Goal: Find specific page/section: Find specific page/section

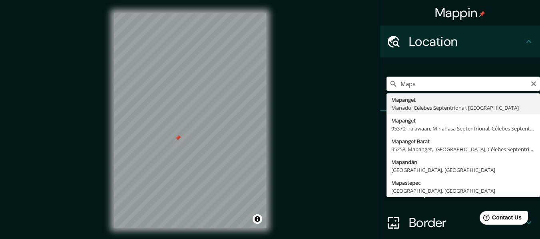
click at [305, 68] on div "Mappin Location Mapa Mapanget [GEOGRAPHIC_DATA], Célebes Septentrional, [GEOGRA…" at bounding box center [270, 127] width 540 height 254
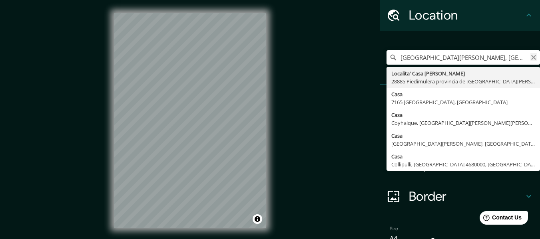
type input "[GEOGRAPHIC_DATA][PERSON_NAME], [GEOGRAPHIC_DATA]"
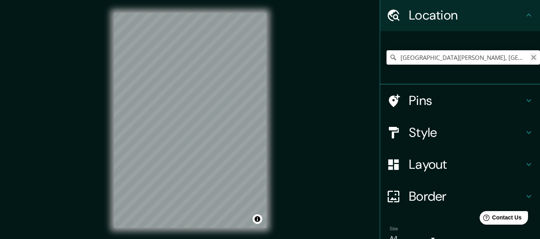
click at [530, 57] on icon "Clear" at bounding box center [533, 57] width 6 height 6
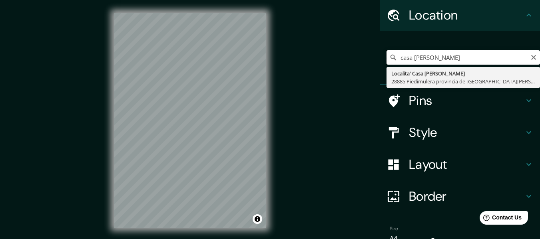
click at [440, 60] on input "casa [PERSON_NAME]" at bounding box center [462, 57] width 153 height 14
drag, startPoint x: 440, startPoint y: 60, endPoint x: 411, endPoint y: 64, distance: 29.0
click at [411, 64] on input "casa [PERSON_NAME]" at bounding box center [462, 57] width 153 height 14
click at [410, 61] on input "casa [PERSON_NAME]" at bounding box center [462, 57] width 153 height 14
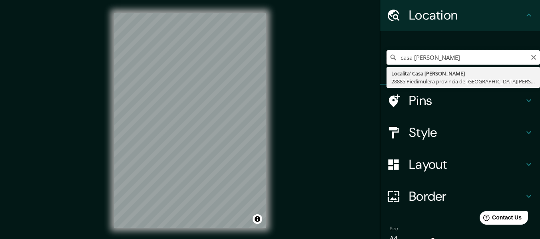
click at [410, 61] on input "casa [PERSON_NAME]" at bounding box center [462, 57] width 153 height 14
click at [407, 62] on input "casa [PERSON_NAME]" at bounding box center [462, 57] width 153 height 14
click at [411, 60] on input "casa [PERSON_NAME]" at bounding box center [462, 57] width 153 height 14
click at [412, 60] on input "casa [PERSON_NAME]" at bounding box center [462, 57] width 153 height 14
click at [412, 59] on input "casa [PERSON_NAME]" at bounding box center [462, 57] width 153 height 14
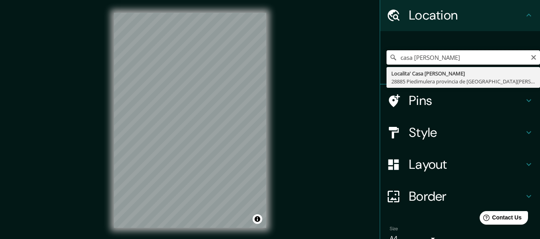
drag, startPoint x: 412, startPoint y: 59, endPoint x: 407, endPoint y: 63, distance: 6.2
click at [407, 63] on input "casa [PERSON_NAME]" at bounding box center [462, 57] width 153 height 14
click at [453, 60] on input "casa [PERSON_NAME]" at bounding box center [462, 57] width 153 height 14
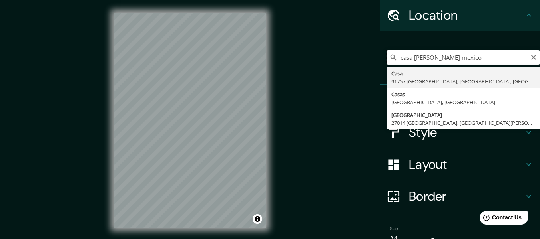
type input "casa [PERSON_NAME] mexico"
drag, startPoint x: 473, startPoint y: 58, endPoint x: 270, endPoint y: 77, distance: 204.3
click at [270, 77] on div "Mappin Location [GEOGRAPHIC_DATA][PERSON_NAME] [GEOGRAPHIC_DATA] [GEOGRAPHIC_DA…" at bounding box center [270, 127] width 540 height 254
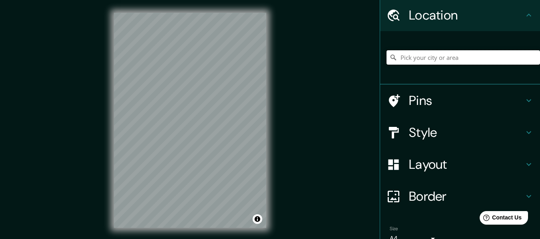
paste input "Casa [PERSON_NAME]"
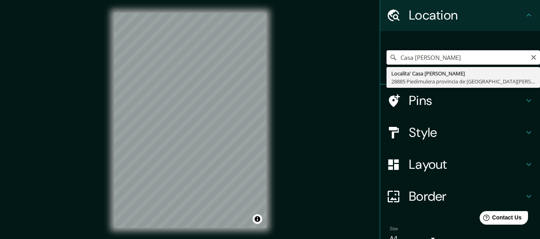
click at [471, 52] on input "Casa [PERSON_NAME]" at bounding box center [462, 57] width 153 height 14
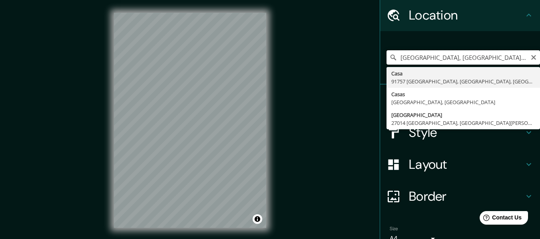
scroll to position [0, 0]
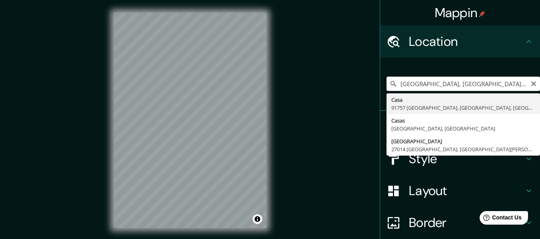
click at [494, 87] on input "[GEOGRAPHIC_DATA], [GEOGRAPHIC_DATA], [GEOGRAPHIC_DATA]" at bounding box center [462, 84] width 153 height 14
drag, startPoint x: 516, startPoint y: 80, endPoint x: 536, endPoint y: 74, distance: 20.6
click at [536, 74] on div "Mappin Location [GEOGRAPHIC_DATA] [GEOGRAPHIC_DATA], [GEOGRAPHIC_DATA], [GEOGRA…" at bounding box center [459, 119] width 160 height 239
click at [517, 86] on input "[GEOGRAPHIC_DATA], [GEOGRAPHIC_DATA], [GEOGRAPHIC_DATA]" at bounding box center [462, 84] width 153 height 14
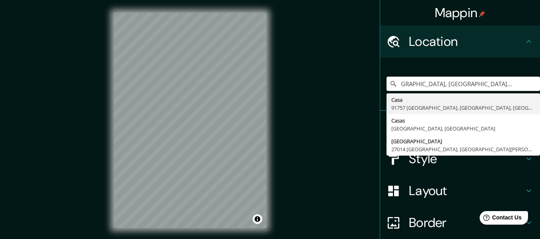
drag, startPoint x: 409, startPoint y: 81, endPoint x: 541, endPoint y: 78, distance: 131.8
click at [539, 78] on html "Mappin Location [GEOGRAPHIC_DATA] [GEOGRAPHIC_DATA], [GEOGRAPHIC_DATA], [GEOGRA…" at bounding box center [270, 119] width 540 height 239
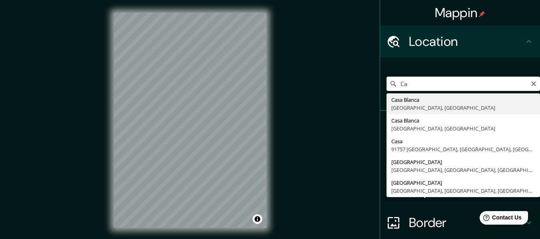
type input "C"
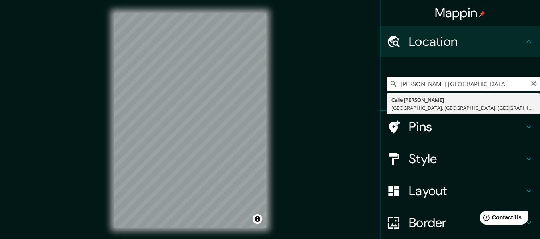
click at [393, 83] on input "[PERSON_NAME] [GEOGRAPHIC_DATA]" at bounding box center [462, 84] width 153 height 14
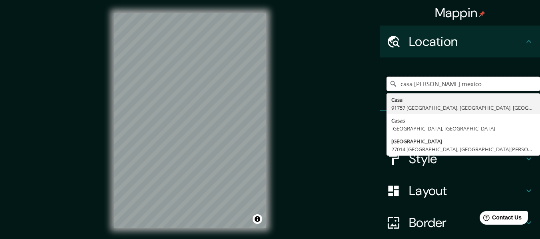
drag, startPoint x: 426, startPoint y: 84, endPoint x: 348, endPoint y: 97, distance: 78.9
click at [348, 97] on div "Mappin Location [GEOGRAPHIC_DATA][PERSON_NAME] [GEOGRAPHIC_DATA] [GEOGRAPHIC_DA…" at bounding box center [270, 127] width 540 height 254
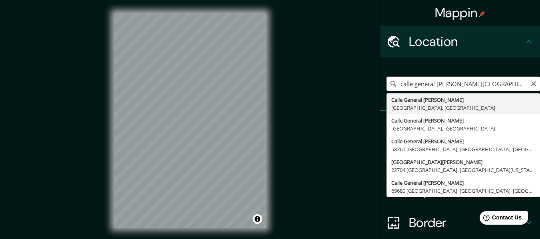
type input "[GEOGRAPHIC_DATA][PERSON_NAME], [GEOGRAPHIC_DATA]"
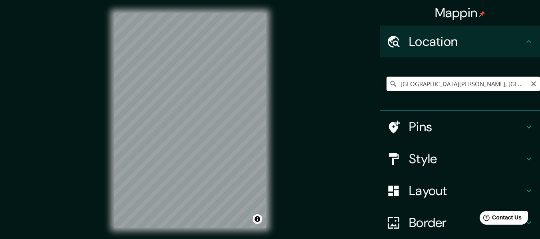
click at [527, 87] on input "[GEOGRAPHIC_DATA][PERSON_NAME], [GEOGRAPHIC_DATA]" at bounding box center [462, 84] width 153 height 14
click at [463, 83] on input "[GEOGRAPHIC_DATA][PERSON_NAME], [GEOGRAPHIC_DATA]" at bounding box center [462, 84] width 153 height 14
click at [531, 85] on icon "Clear" at bounding box center [533, 83] width 5 height 5
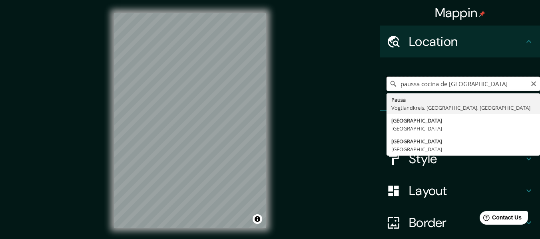
type input "paussa cocina de [GEOGRAPHIC_DATA]"
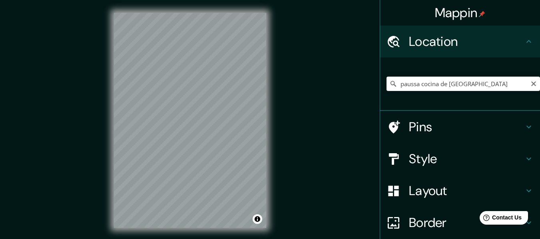
click at [0, 111] on div "Mappin Location paussa cocina de mar [GEOGRAPHIC_DATA] [GEOGRAPHIC_DATA], [GEOG…" at bounding box center [270, 127] width 540 height 254
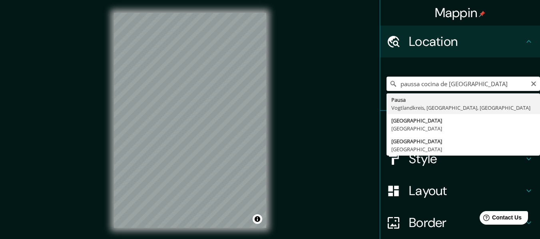
click at [260, 93] on div "Mappin Location paussa cocina de mar [GEOGRAPHIC_DATA] [GEOGRAPHIC_DATA], [GEOG…" at bounding box center [270, 127] width 540 height 254
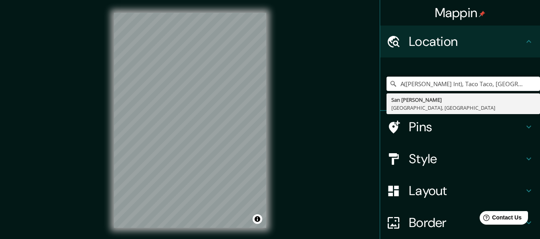
type input "A([PERSON_NAME] Int), Taco Taco, [GEOGRAPHIC_DATA][PERSON_NAME], [GEOGRAPHIC_DA…"
